Goal: Check status: Check status

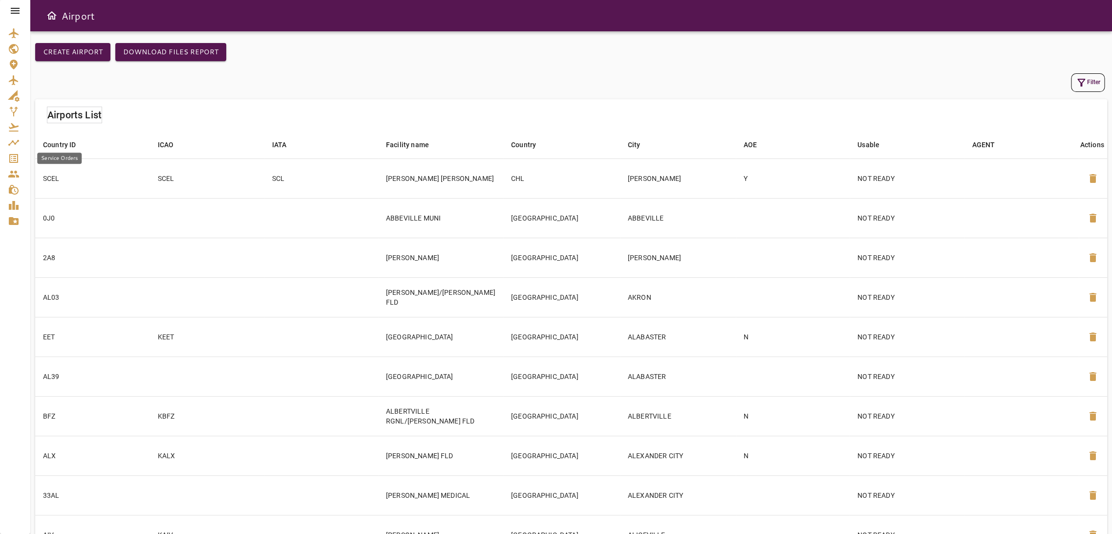
click at [16, 154] on icon "Service Orders" at bounding box center [13, 158] width 9 height 9
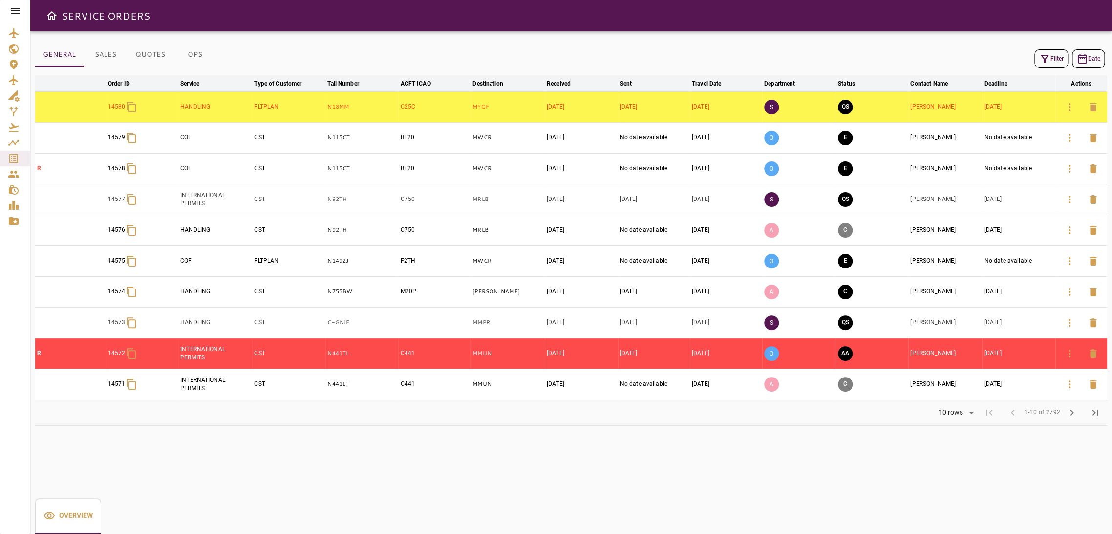
click at [1043, 58] on icon "button" at bounding box center [1045, 59] width 12 height 12
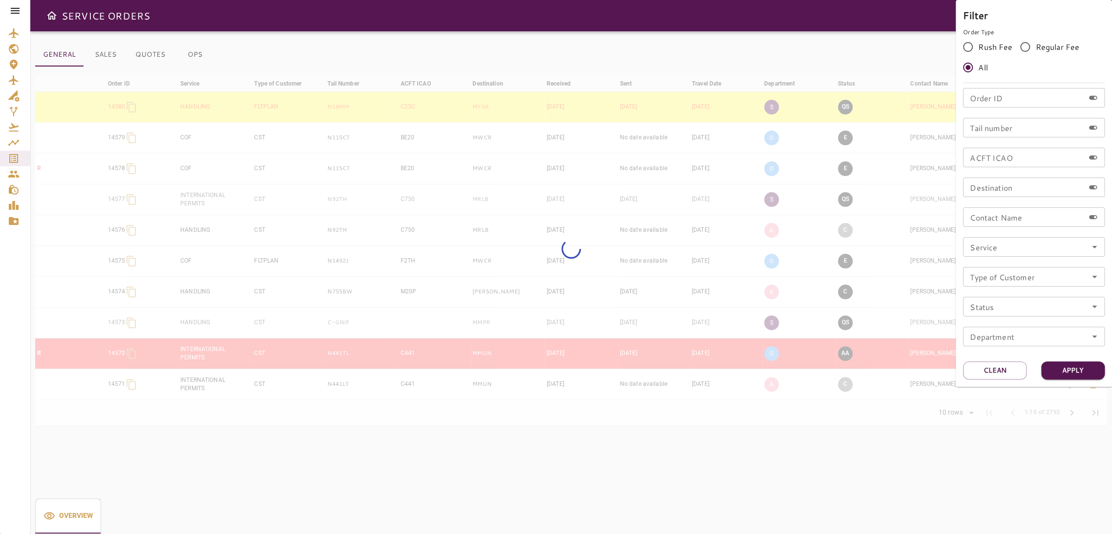
click at [1005, 98] on input "Order ID" at bounding box center [1023, 98] width 121 height 20
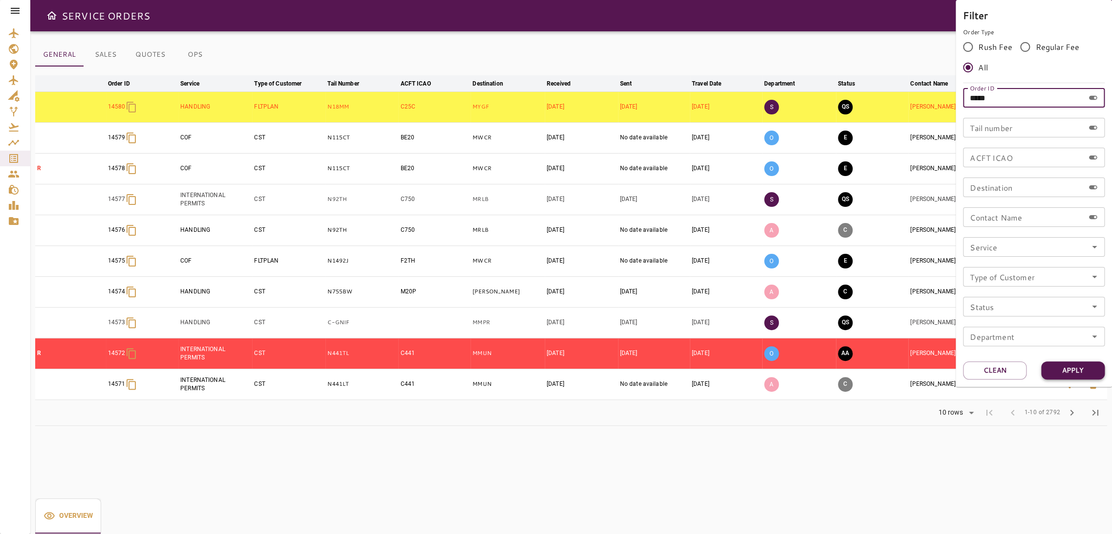
type input "*****"
click at [1082, 369] on button "Apply" at bounding box center [1073, 370] width 64 height 18
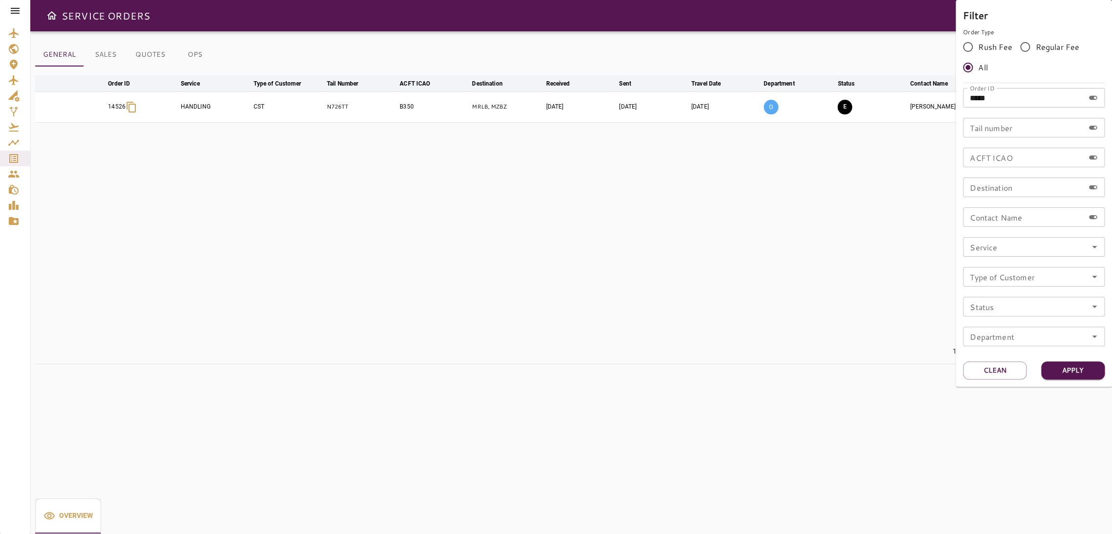
click at [809, 386] on div at bounding box center [556, 267] width 1112 height 534
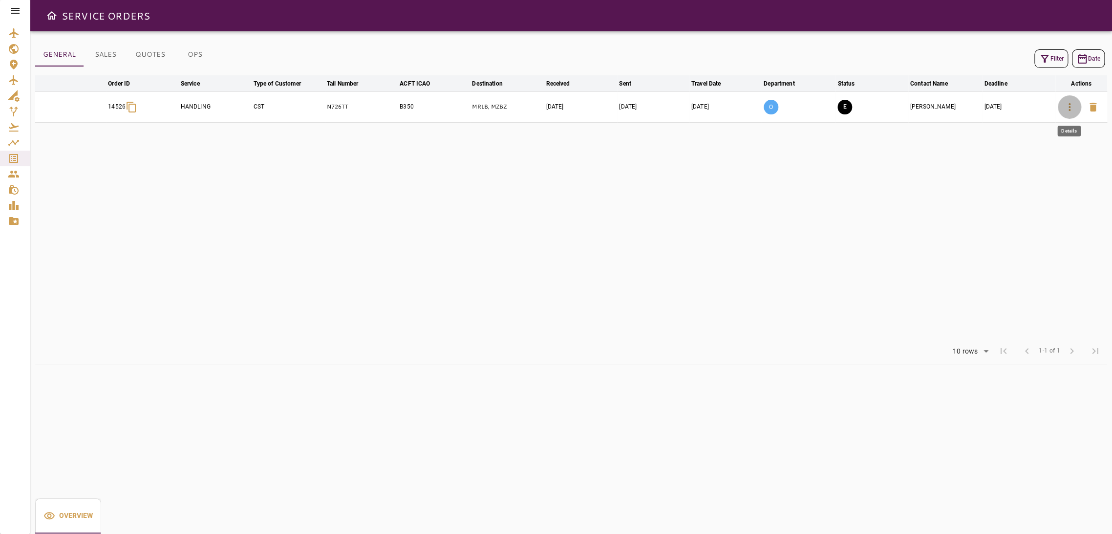
click at [1070, 106] on icon "button" at bounding box center [1070, 107] width 12 height 12
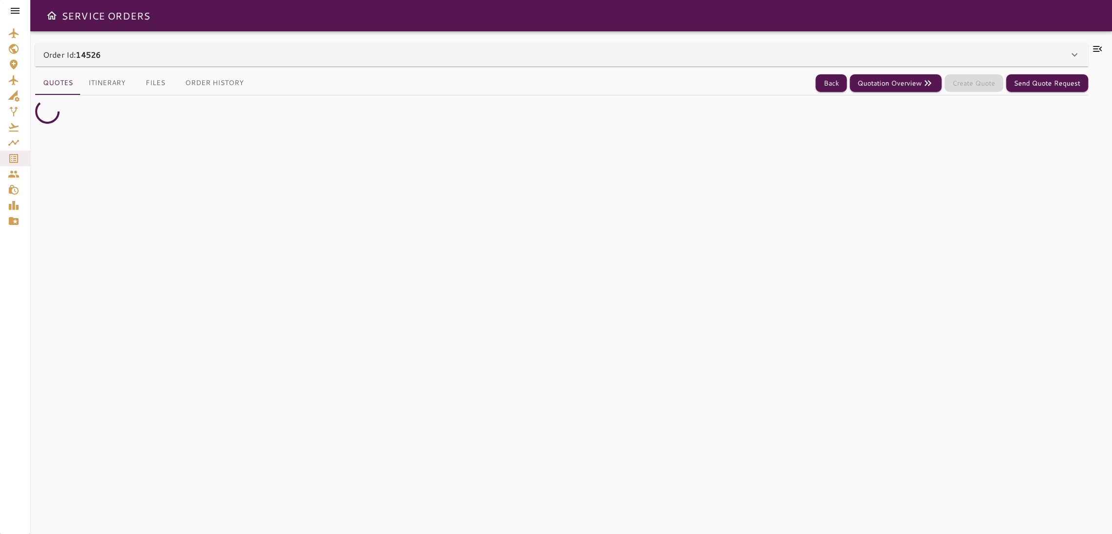
click at [105, 79] on button "Itinerary" at bounding box center [107, 82] width 53 height 23
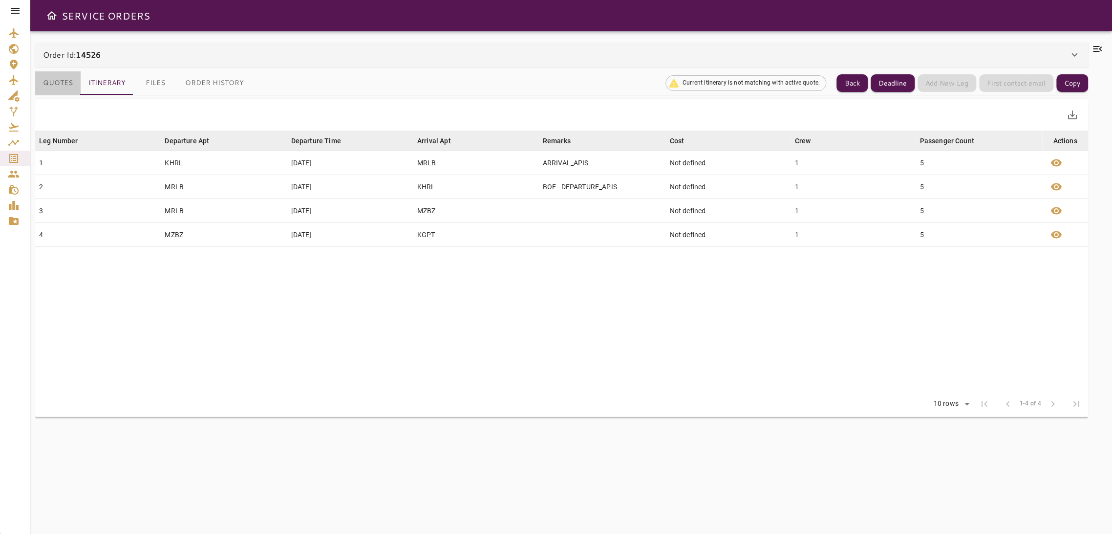
click at [64, 81] on button "Quotes" at bounding box center [57, 82] width 45 height 23
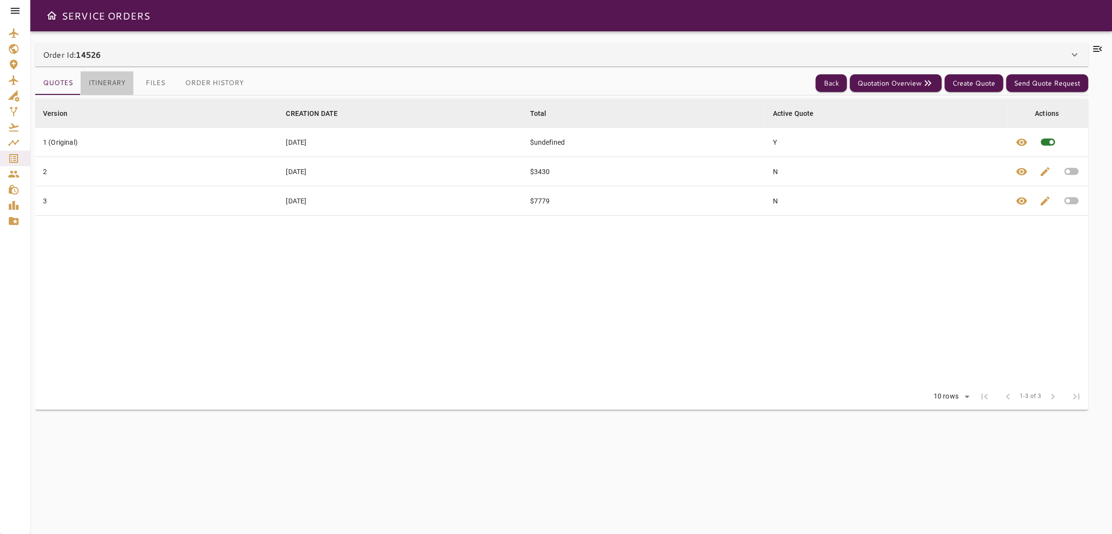
click at [113, 80] on button "Itinerary" at bounding box center [107, 82] width 53 height 23
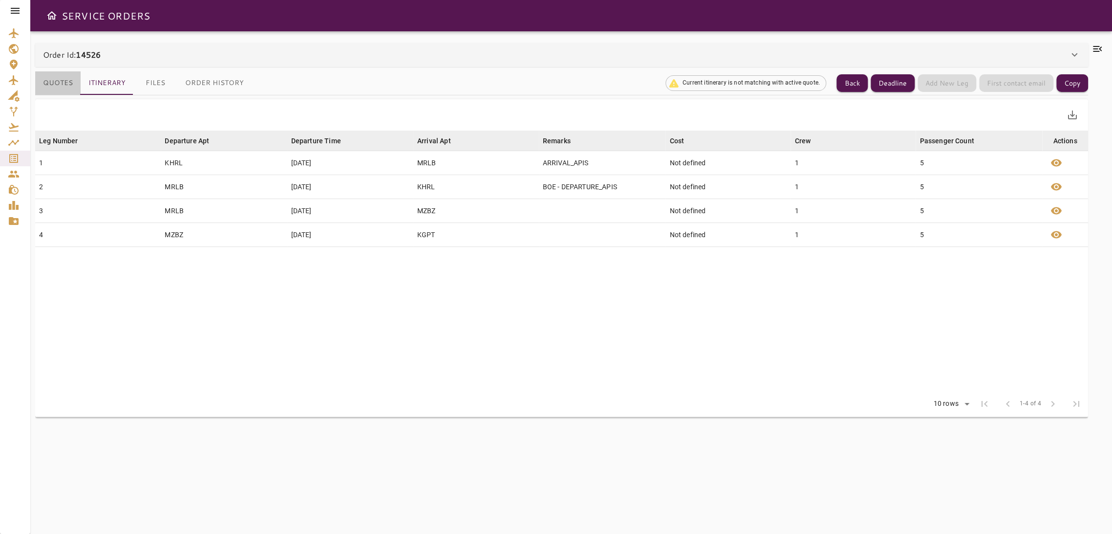
click at [59, 82] on button "Quotes" at bounding box center [57, 82] width 45 height 23
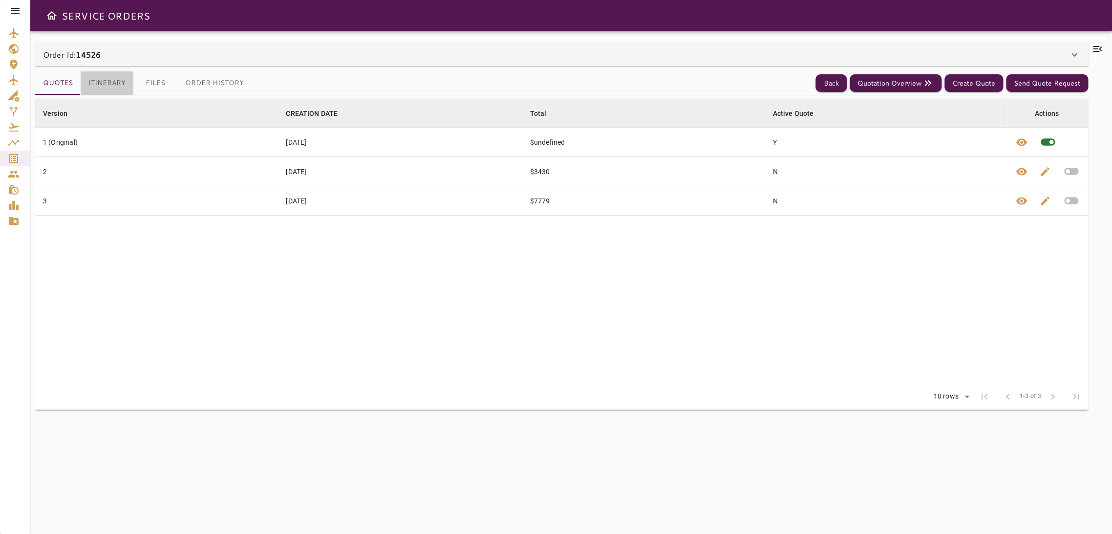
click at [117, 84] on button "Itinerary" at bounding box center [107, 82] width 53 height 23
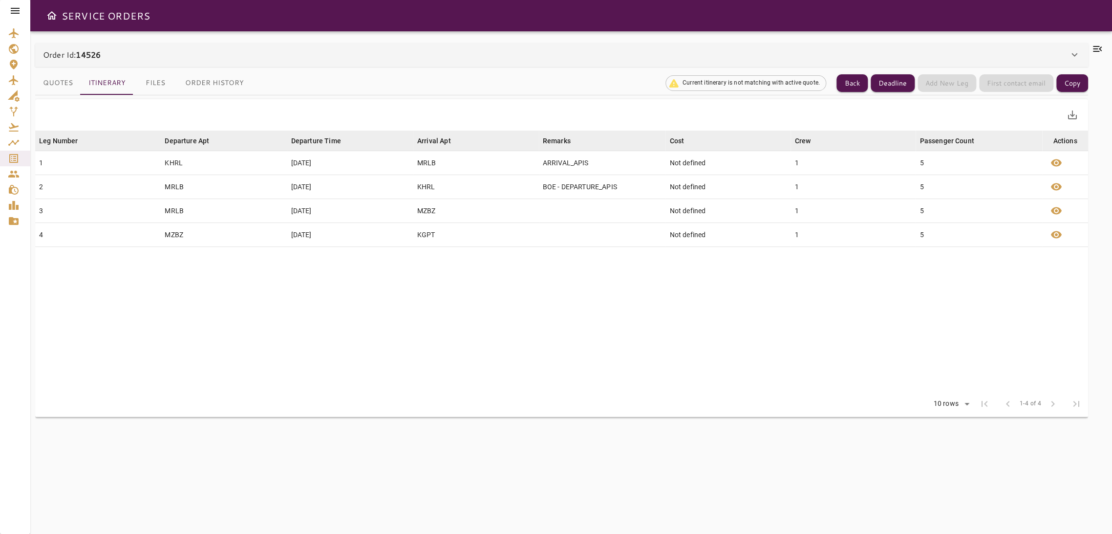
click at [47, 80] on button "Quotes" at bounding box center [57, 82] width 45 height 23
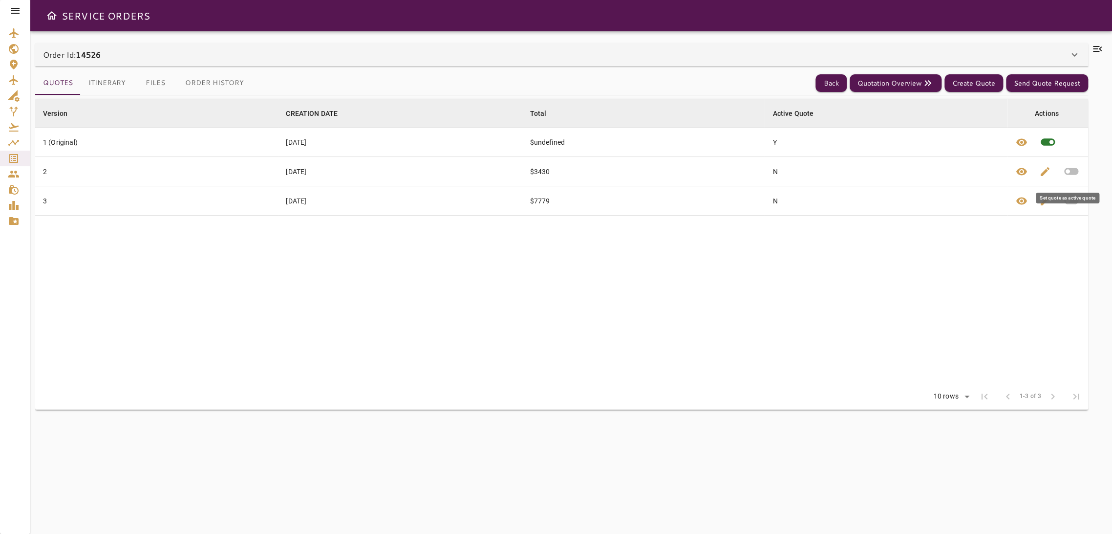
click at [1069, 171] on icon "button" at bounding box center [1071, 171] width 17 height 17
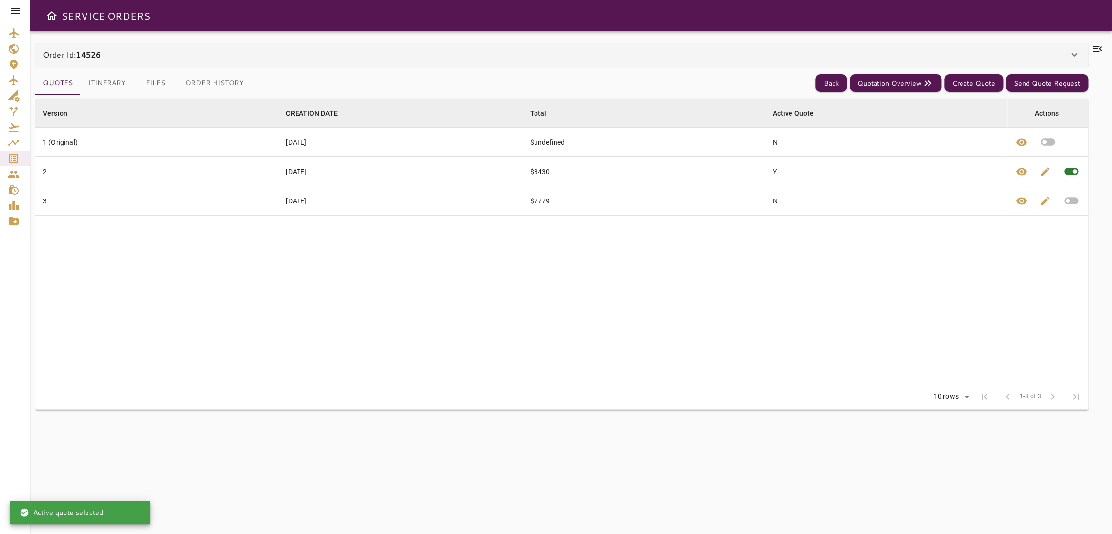
click at [104, 80] on button "Itinerary" at bounding box center [107, 82] width 53 height 23
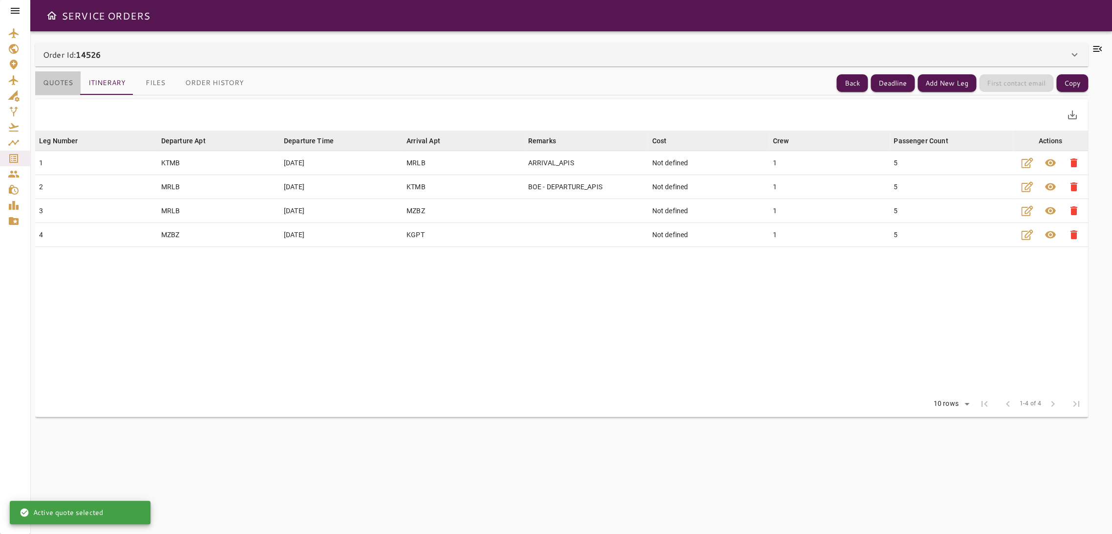
click at [54, 83] on button "Quotes" at bounding box center [57, 82] width 45 height 23
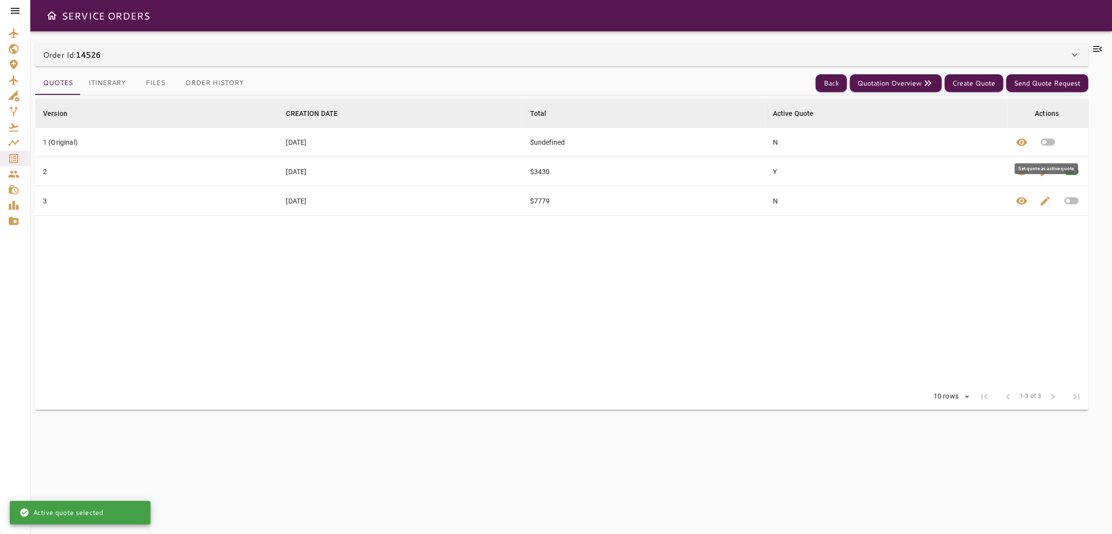
click at [1044, 141] on icon "button" at bounding box center [1047, 141] width 17 height 17
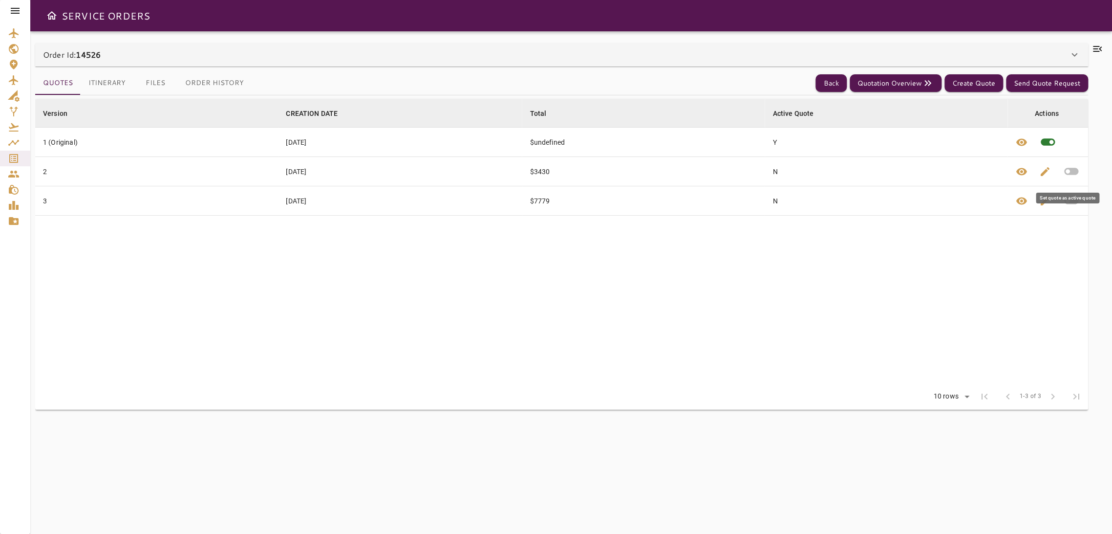
click at [1066, 170] on icon "button" at bounding box center [1071, 171] width 17 height 17
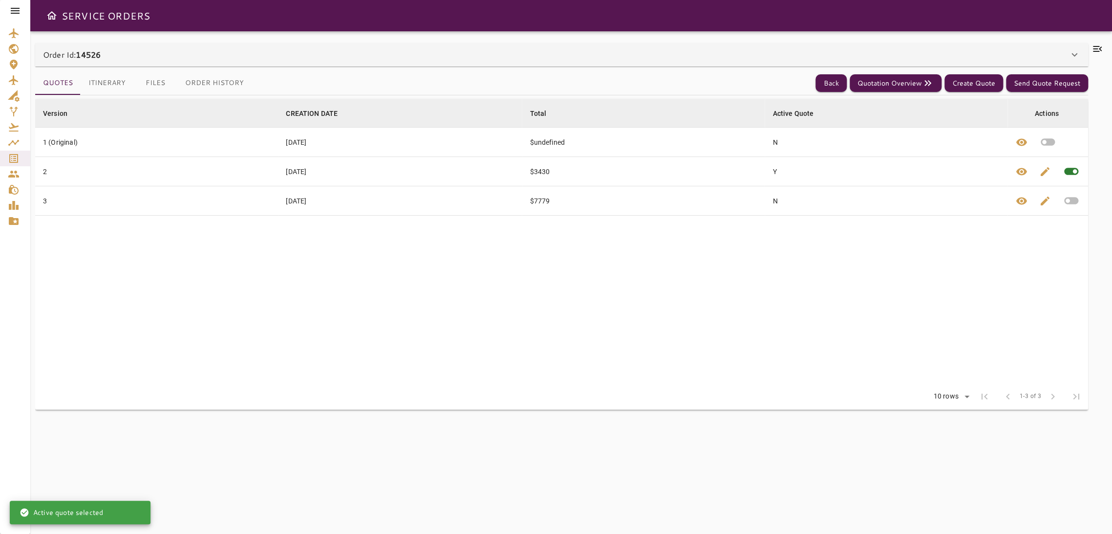
click at [109, 81] on button "Itinerary" at bounding box center [107, 82] width 53 height 23
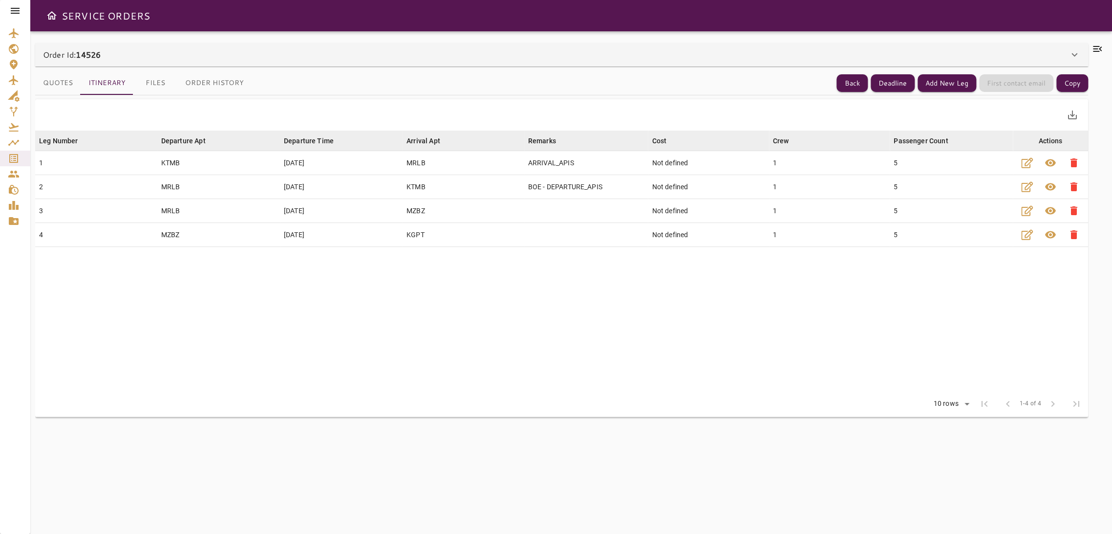
click at [69, 83] on button "Quotes" at bounding box center [57, 82] width 45 height 23
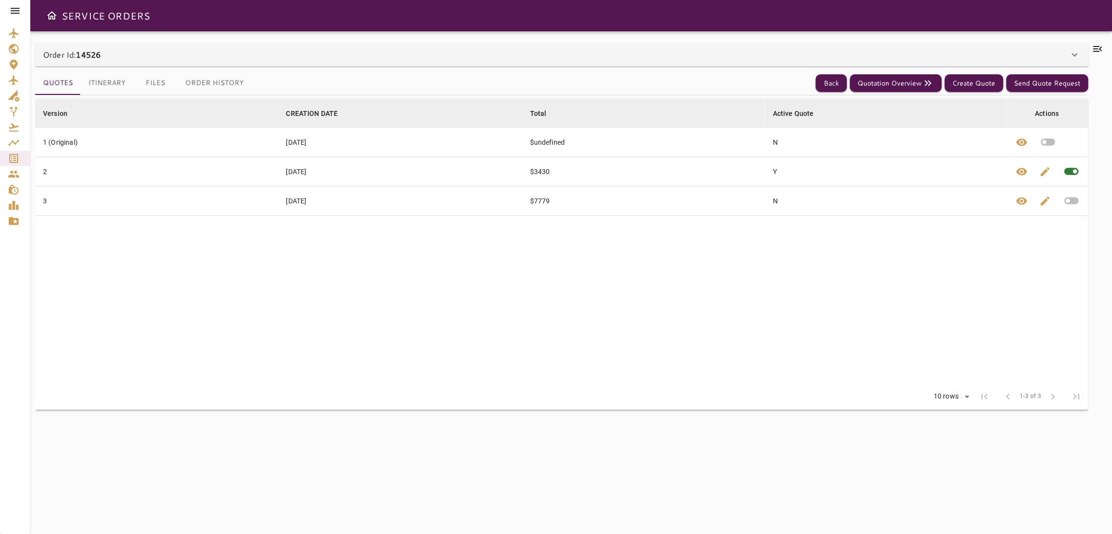
click at [118, 85] on button "Itinerary" at bounding box center [107, 82] width 53 height 23
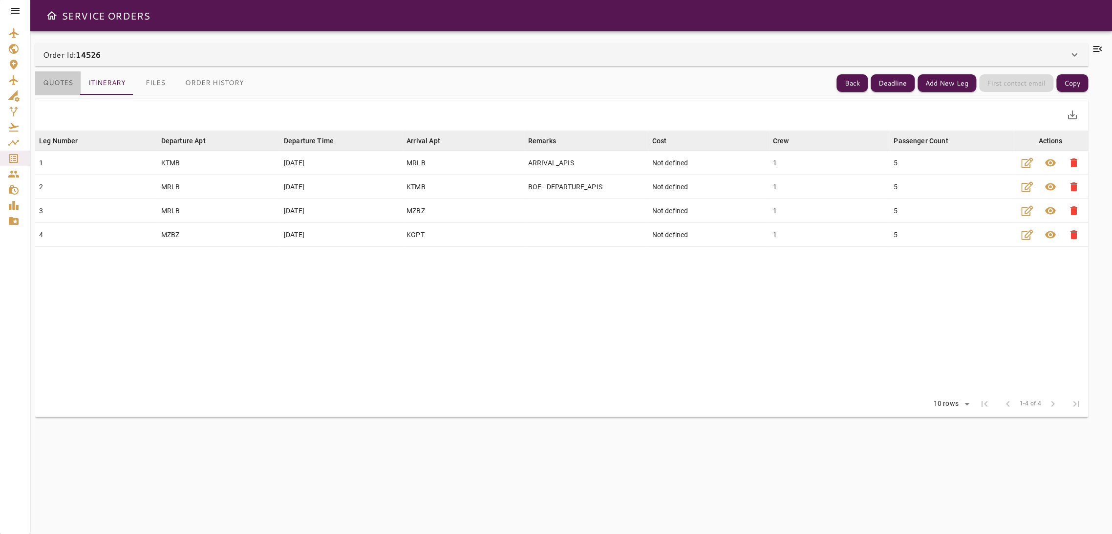
click at [60, 82] on button "Quotes" at bounding box center [57, 82] width 45 height 23
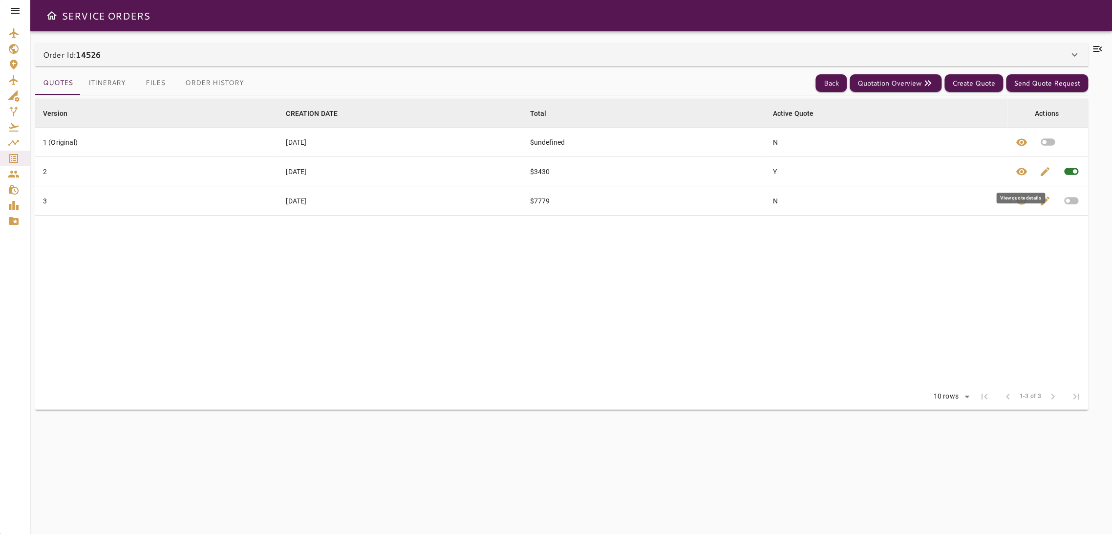
click at [1025, 173] on span "visibility" at bounding box center [1022, 172] width 12 height 12
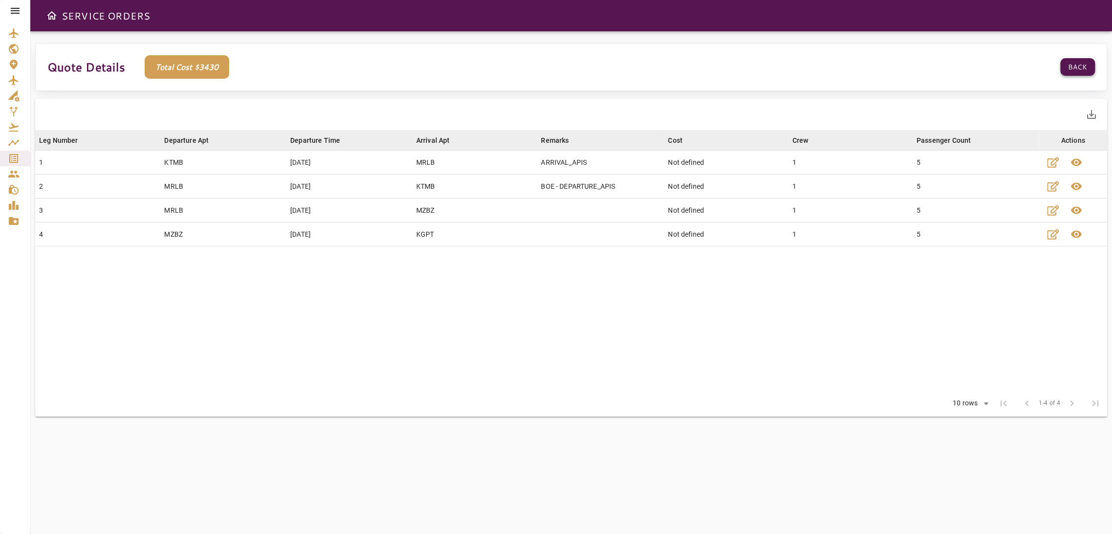
click at [1066, 67] on button "Back" at bounding box center [1077, 67] width 35 height 18
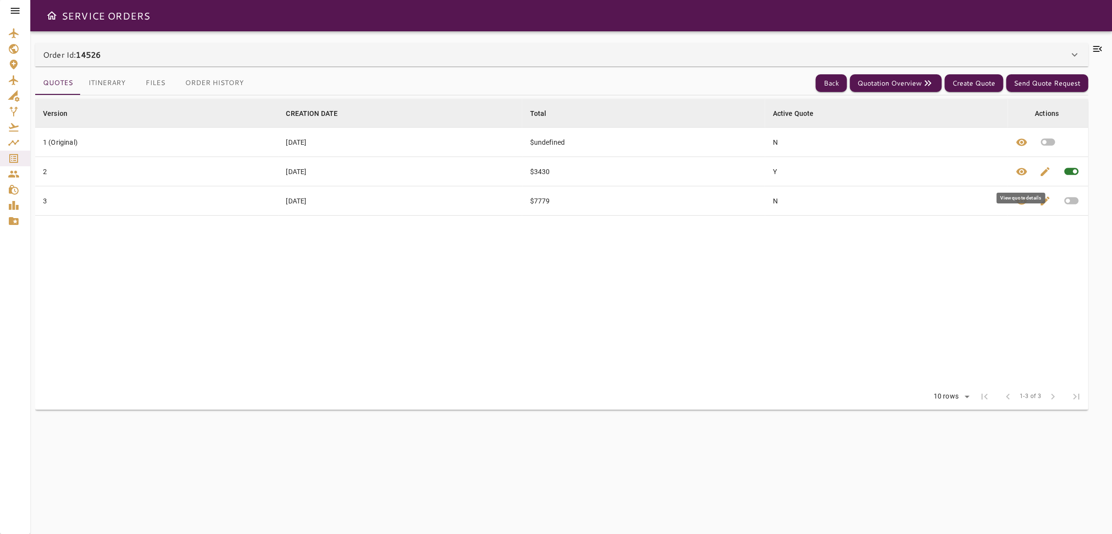
click at [1021, 173] on span "visibility" at bounding box center [1022, 172] width 12 height 12
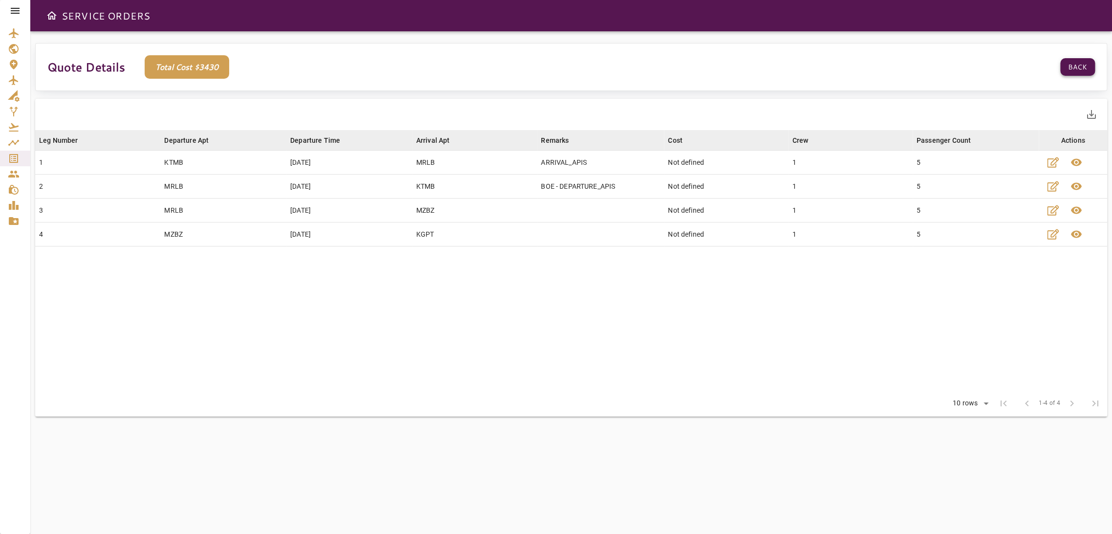
click at [1073, 65] on button "Back" at bounding box center [1077, 67] width 35 height 18
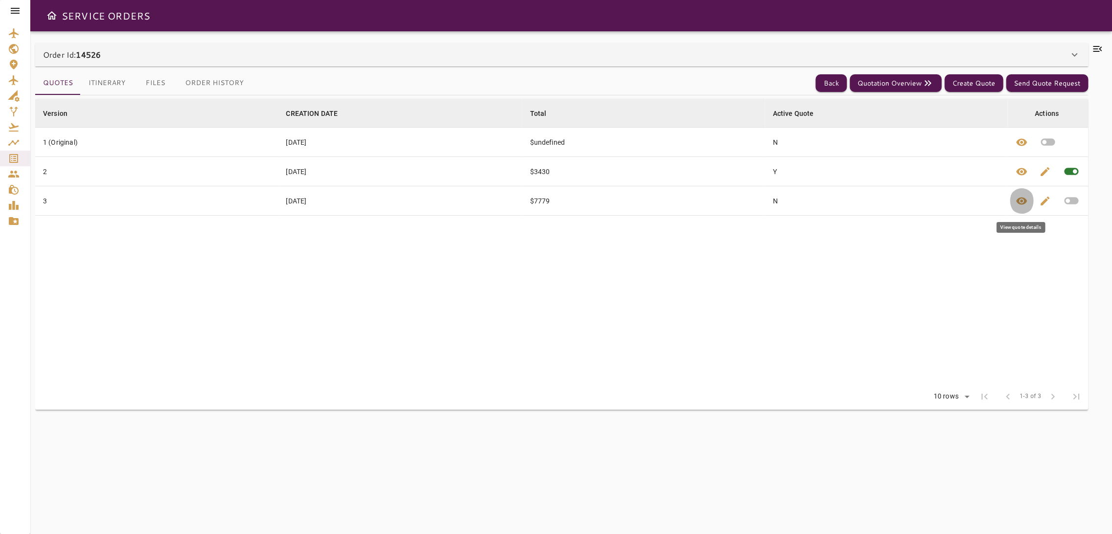
click at [1024, 198] on span "visibility" at bounding box center [1022, 201] width 12 height 12
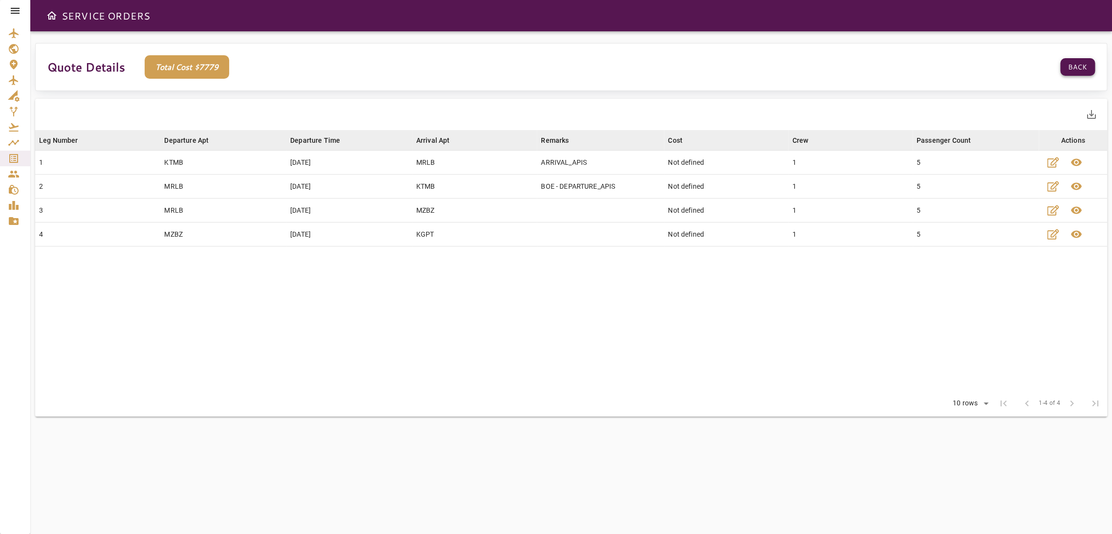
click at [1081, 71] on button "Back" at bounding box center [1077, 67] width 35 height 18
